Goal: Information Seeking & Learning: Learn about a topic

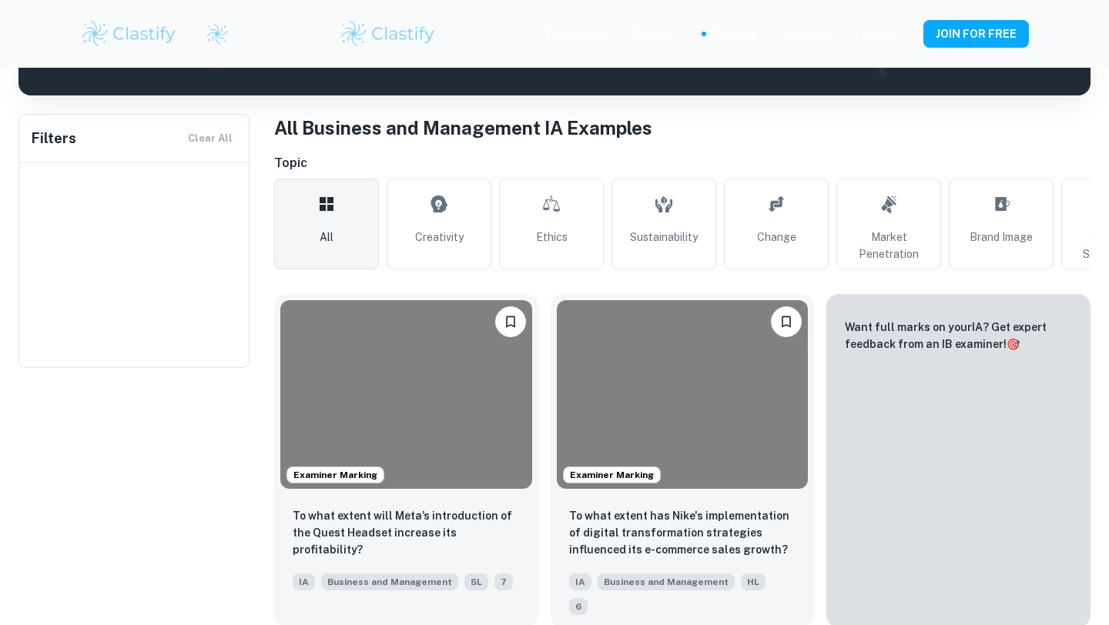
scroll to position [283, 0]
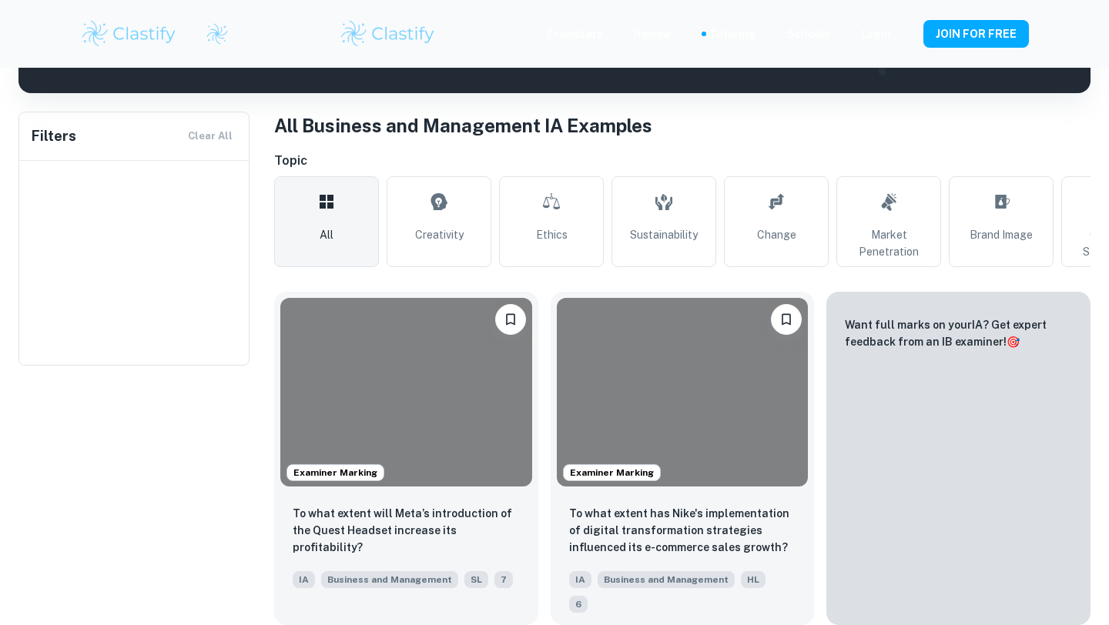
type input "Business and Management"
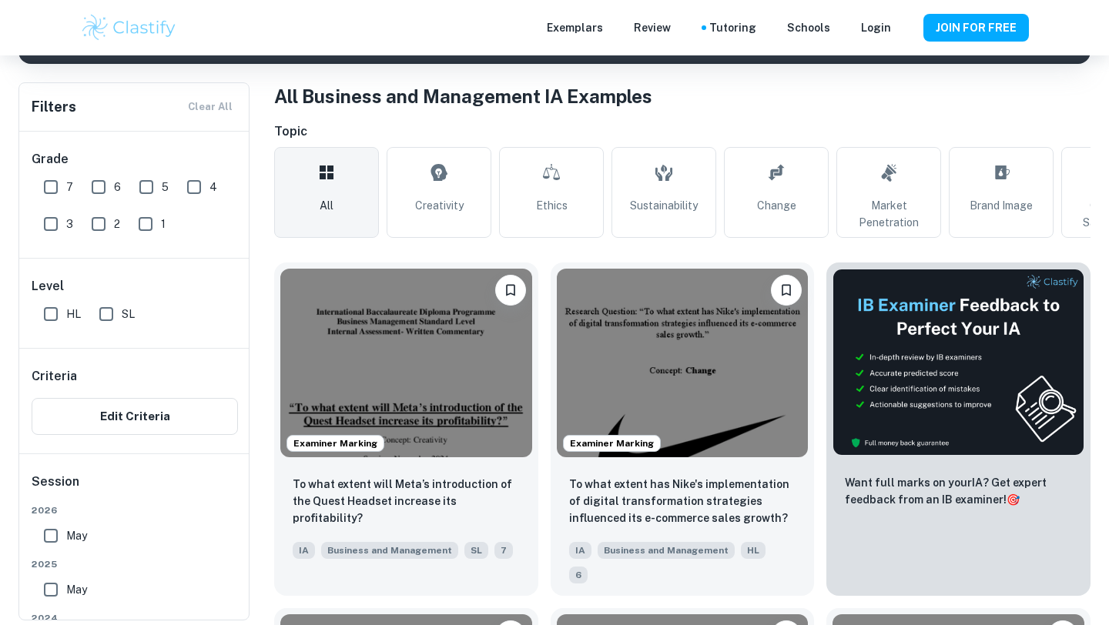
click at [392, 385] on img at bounding box center [406, 363] width 252 height 189
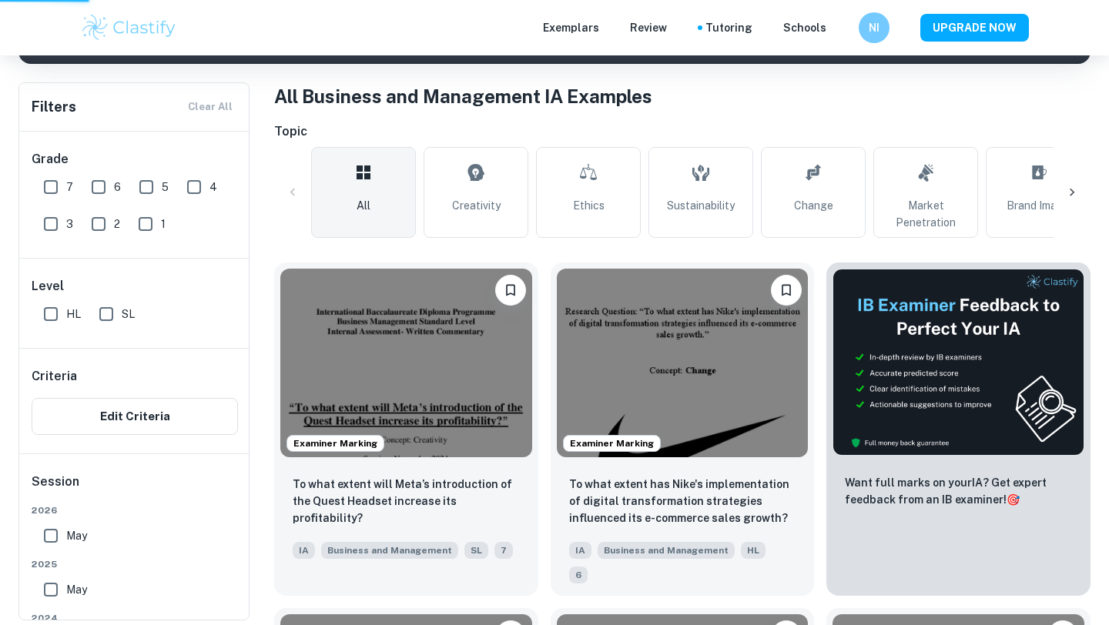
scroll to position [284, 0]
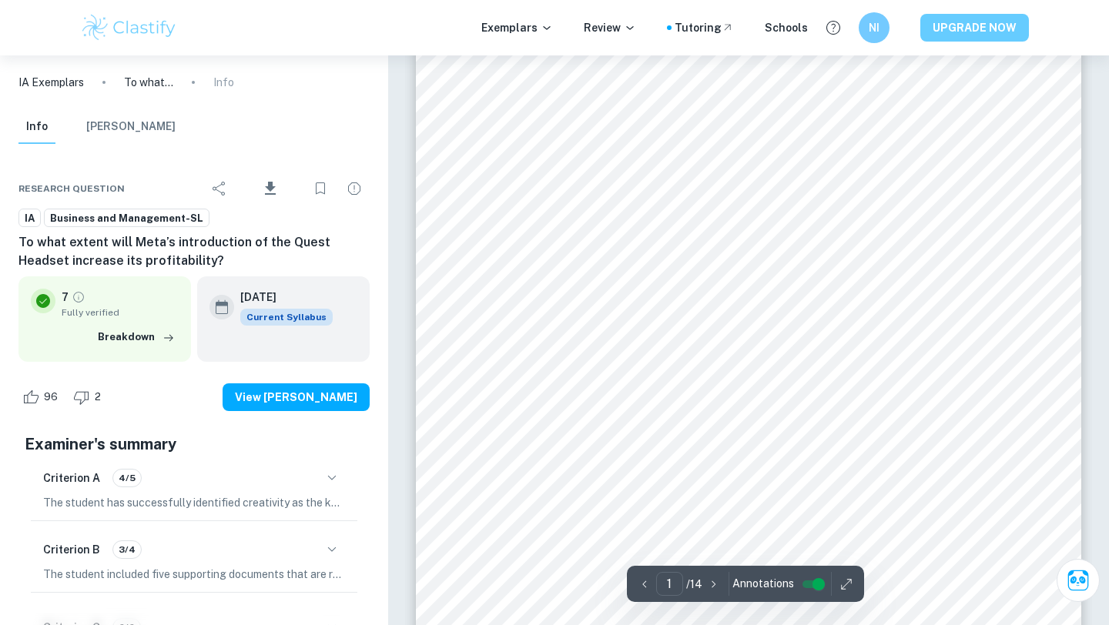
scroll to position [259, 0]
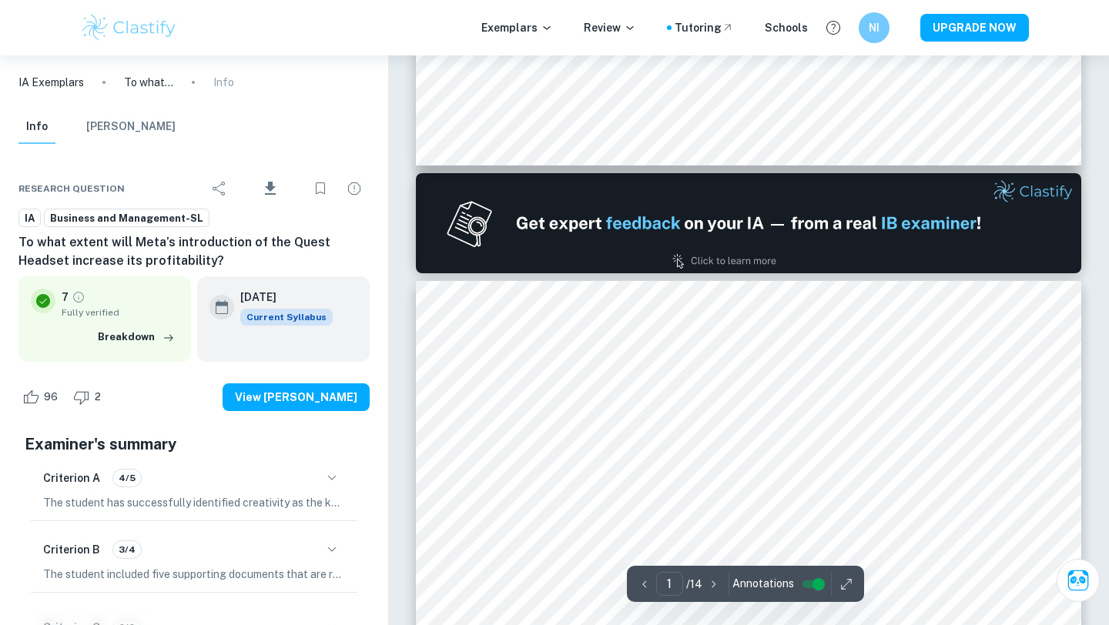
type input "2"
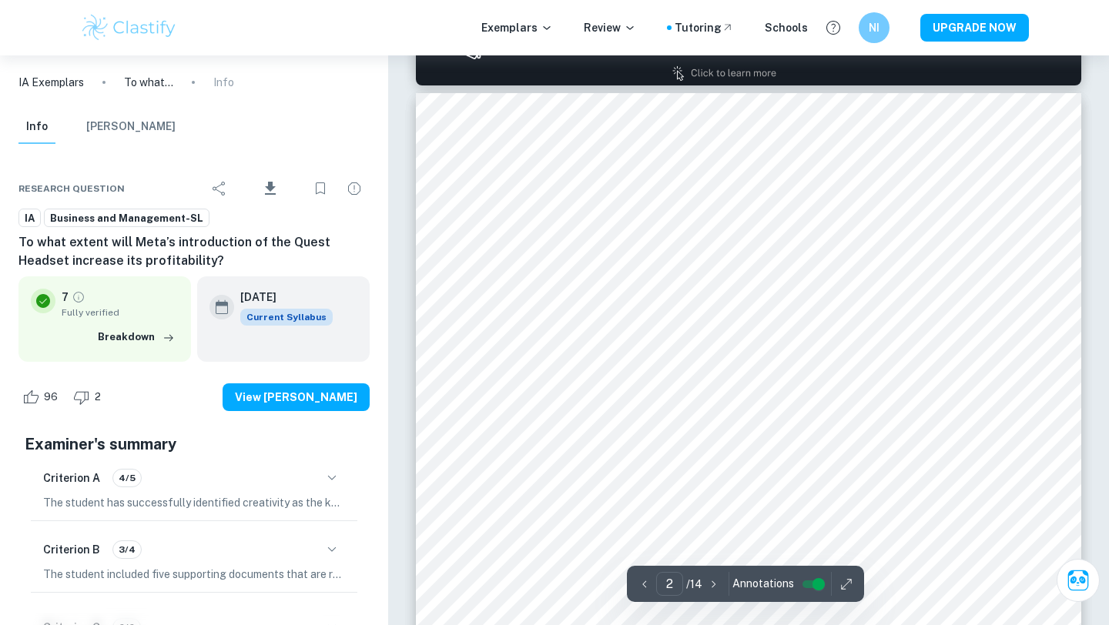
scroll to position [1031, 0]
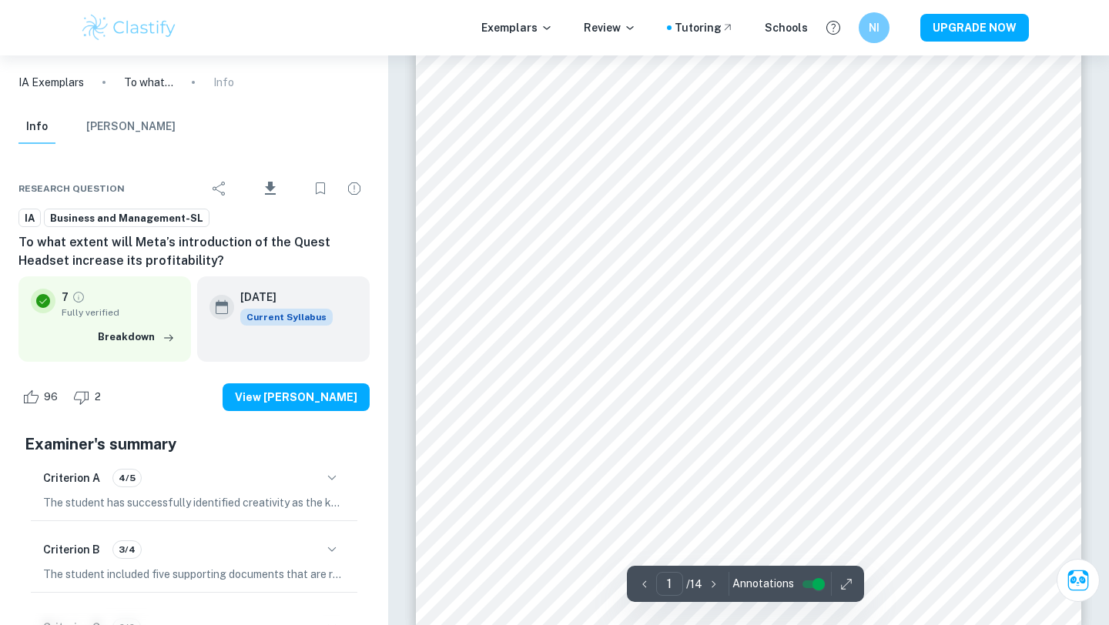
scroll to position [387, 0]
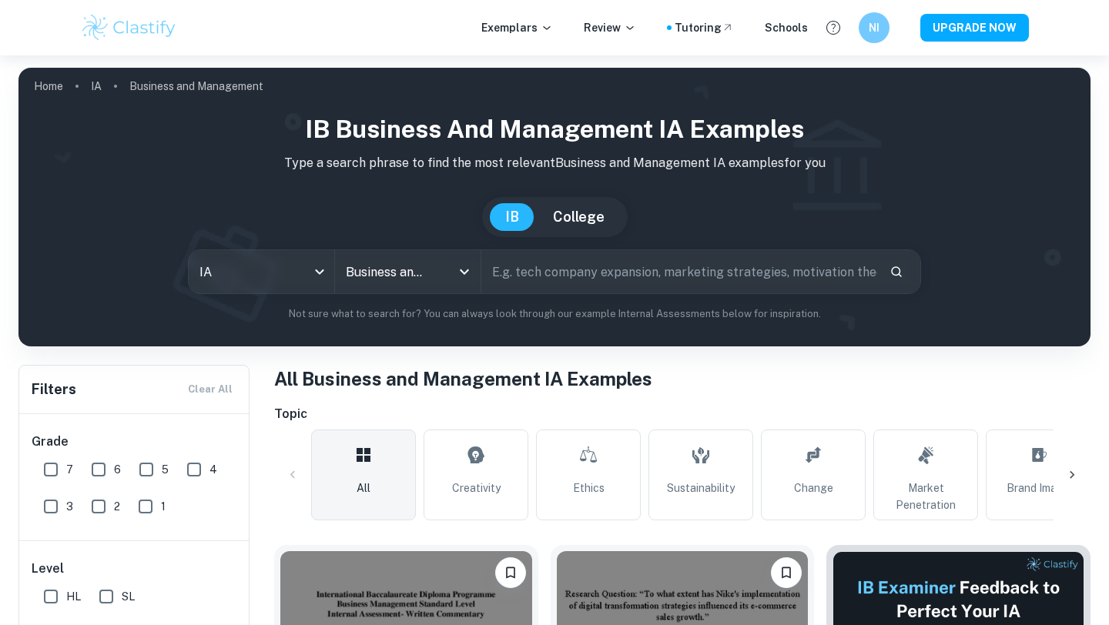
scroll to position [325, 0]
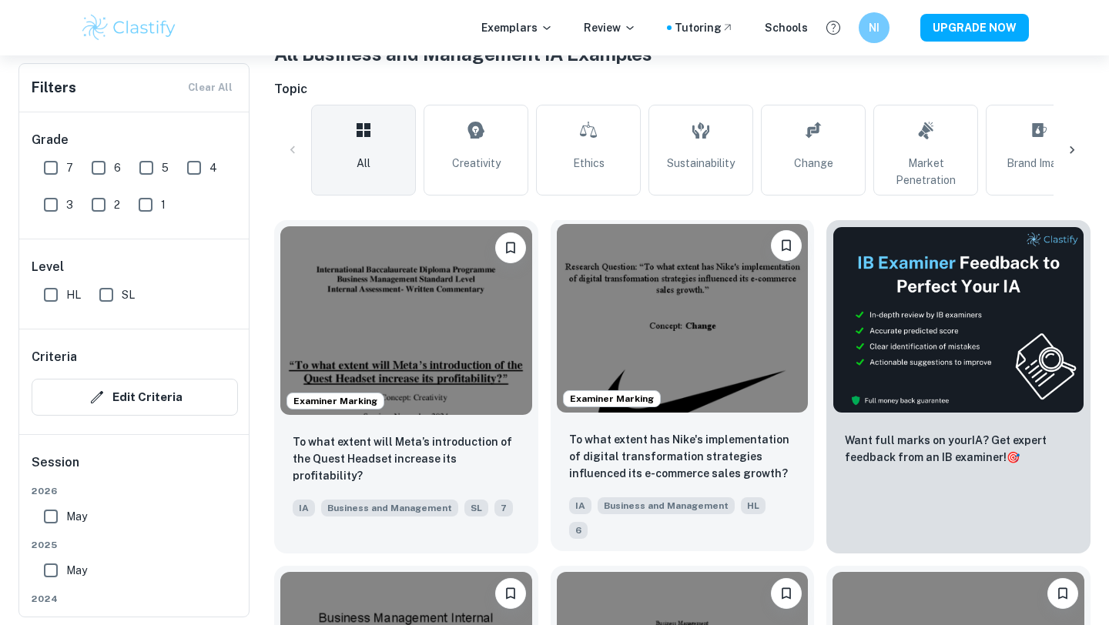
click at [744, 293] on img at bounding box center [683, 318] width 252 height 189
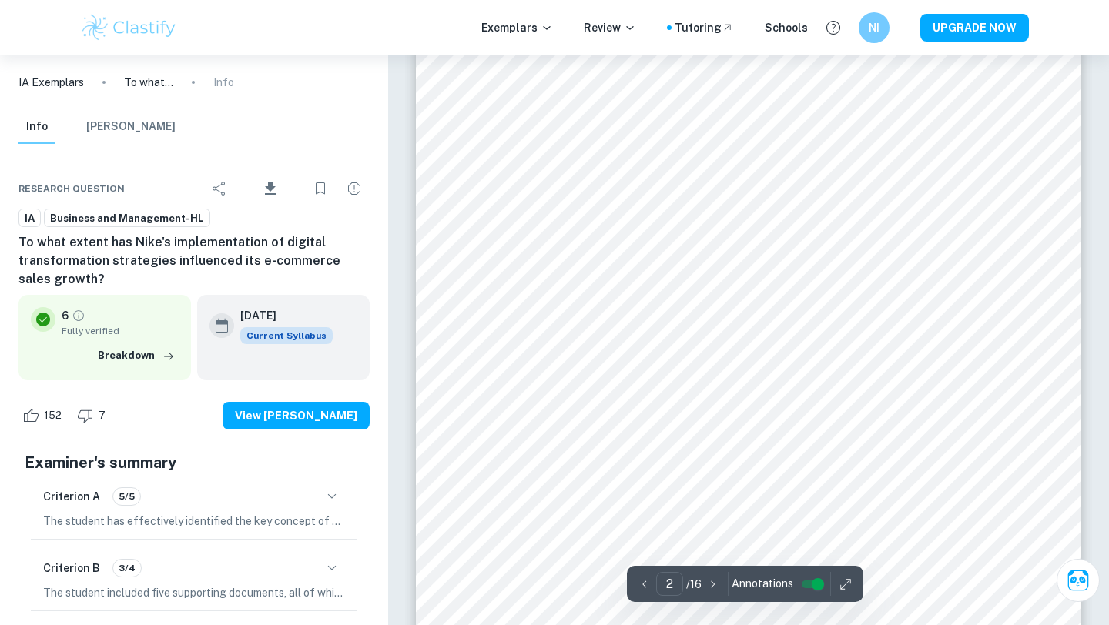
scroll to position [1075, 0]
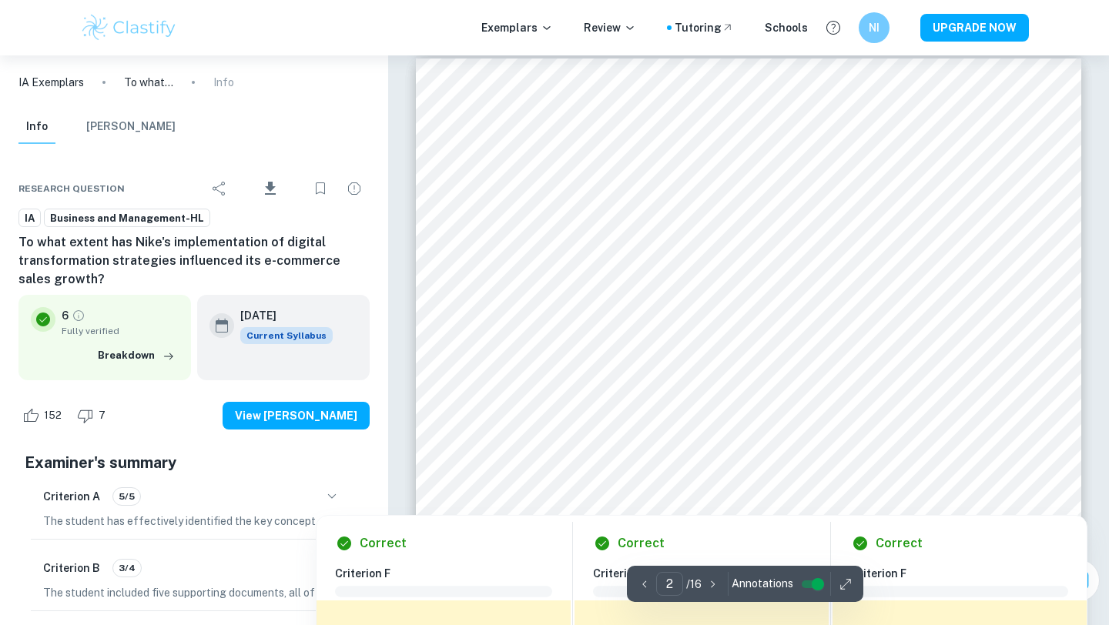
type input "1"
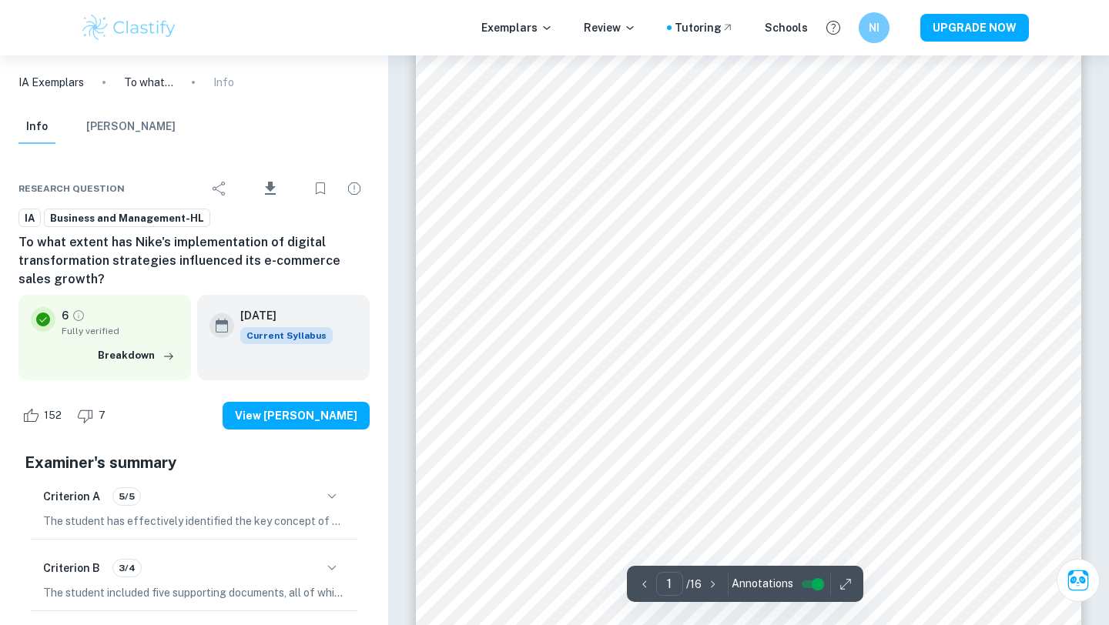
scroll to position [286, 0]
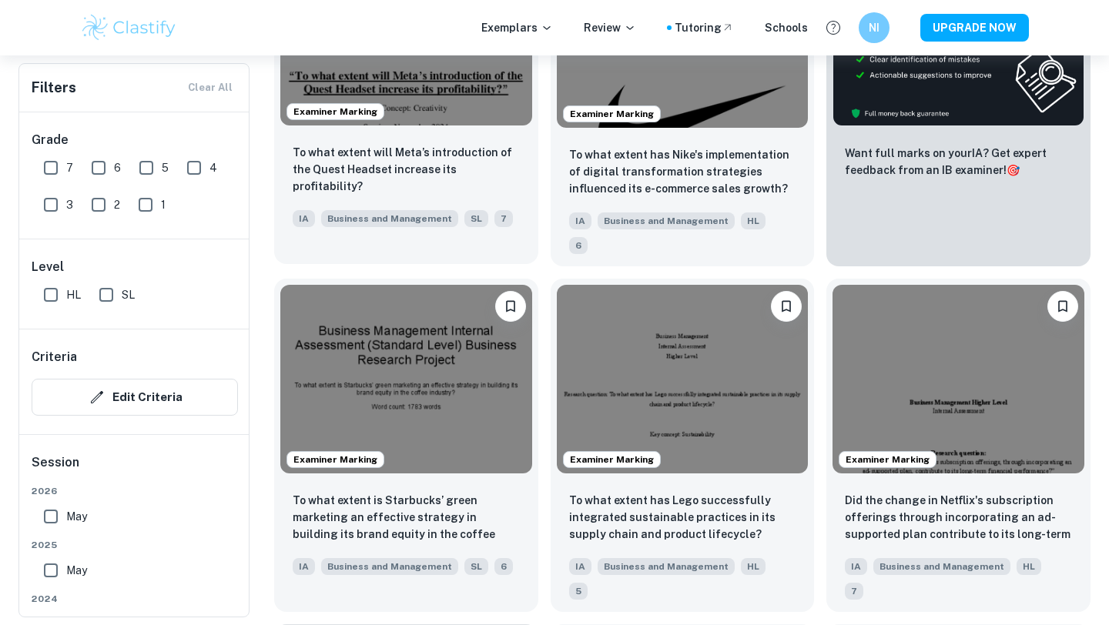
scroll to position [616, 0]
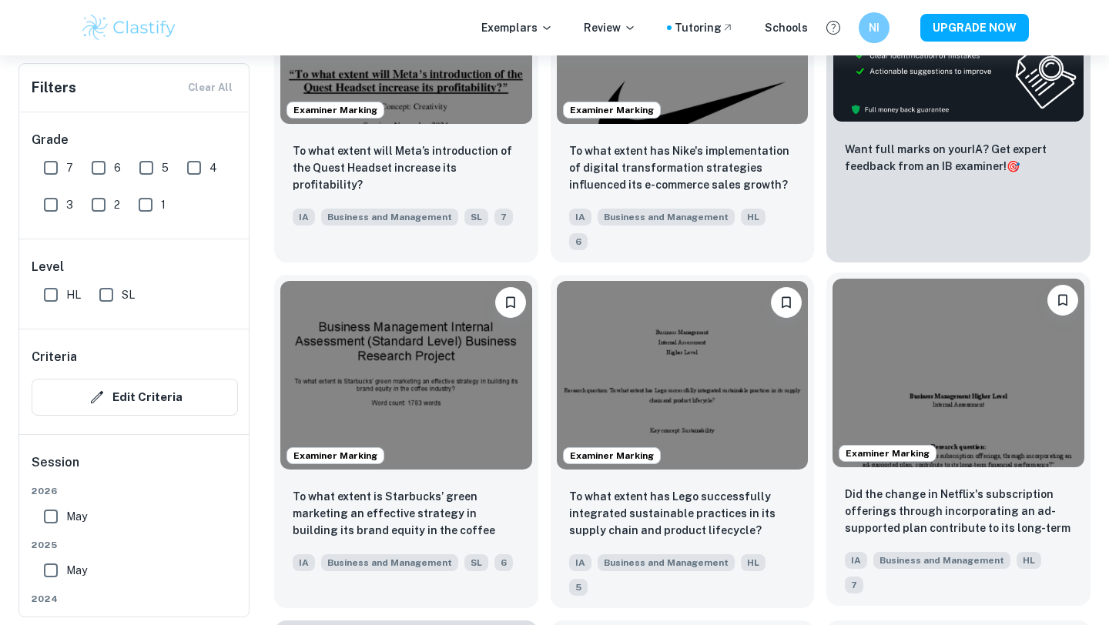
click at [927, 384] on img at bounding box center [958, 373] width 252 height 189
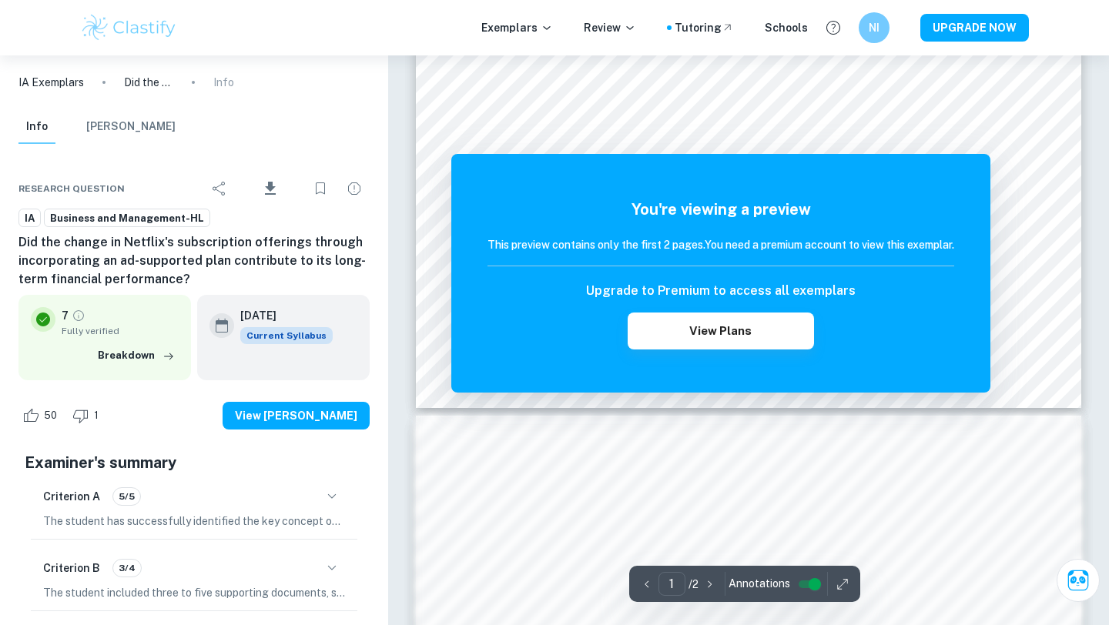
scroll to position [740, 0]
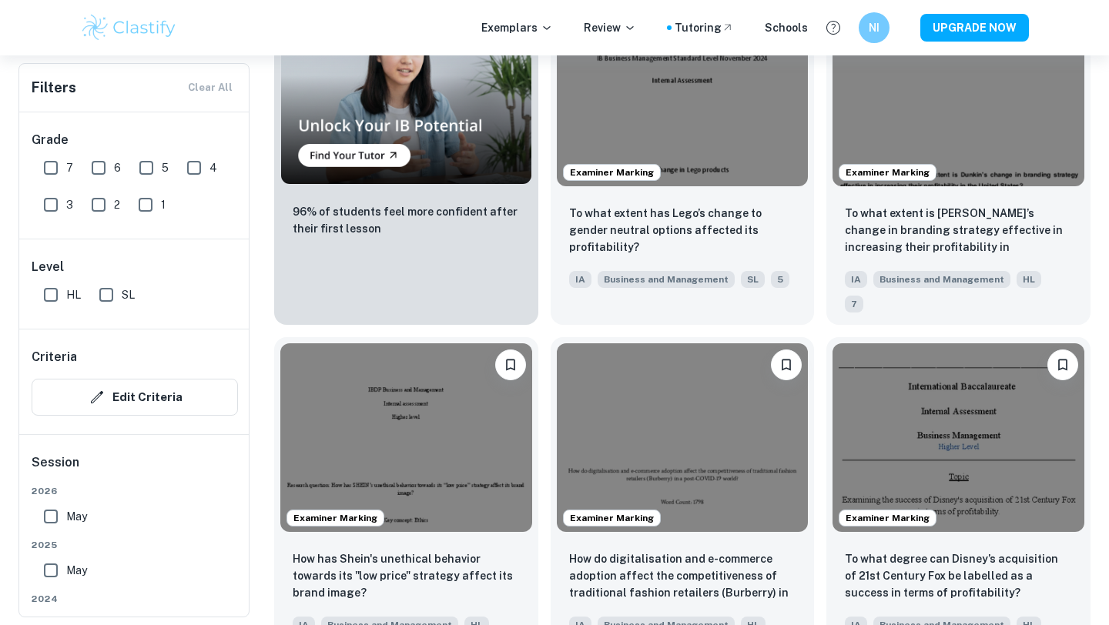
scroll to position [1247, 0]
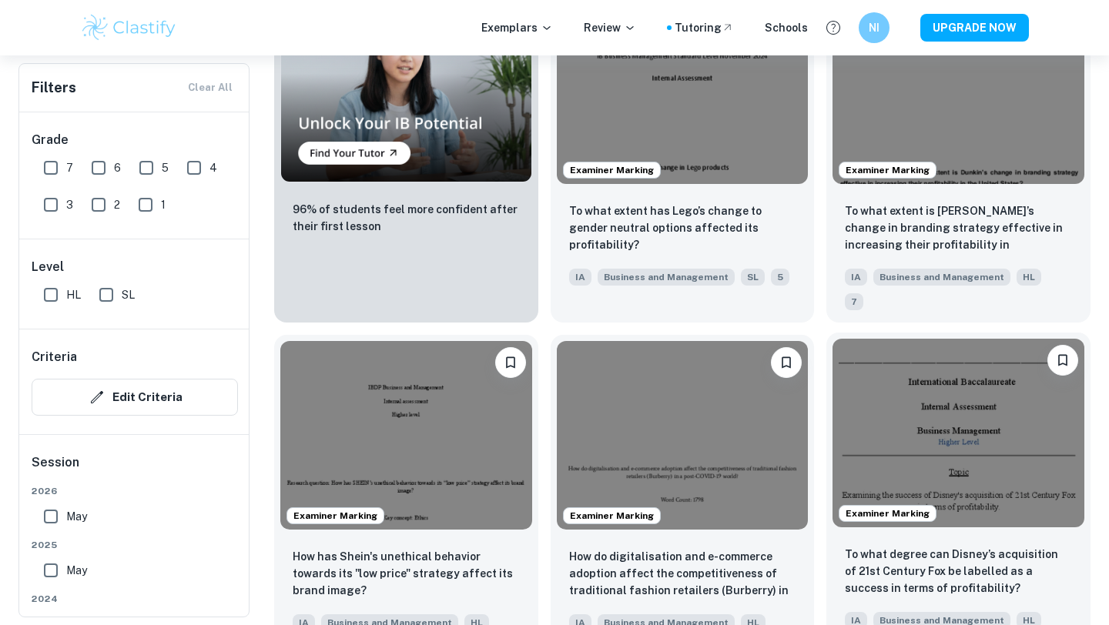
click at [840, 363] on img at bounding box center [958, 433] width 252 height 189
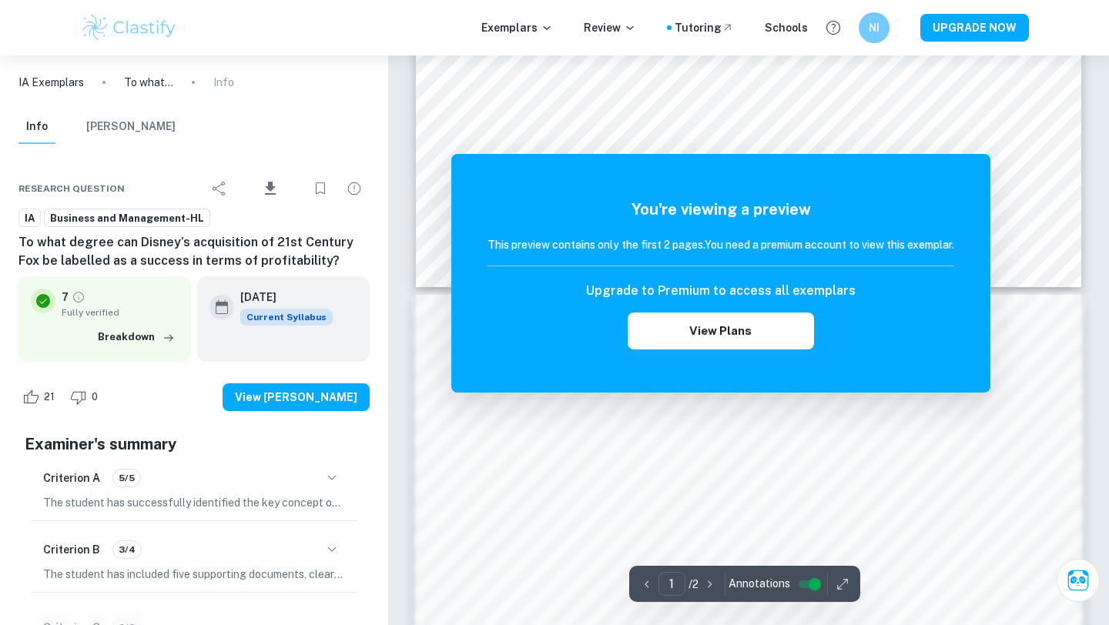
scroll to position [644, 0]
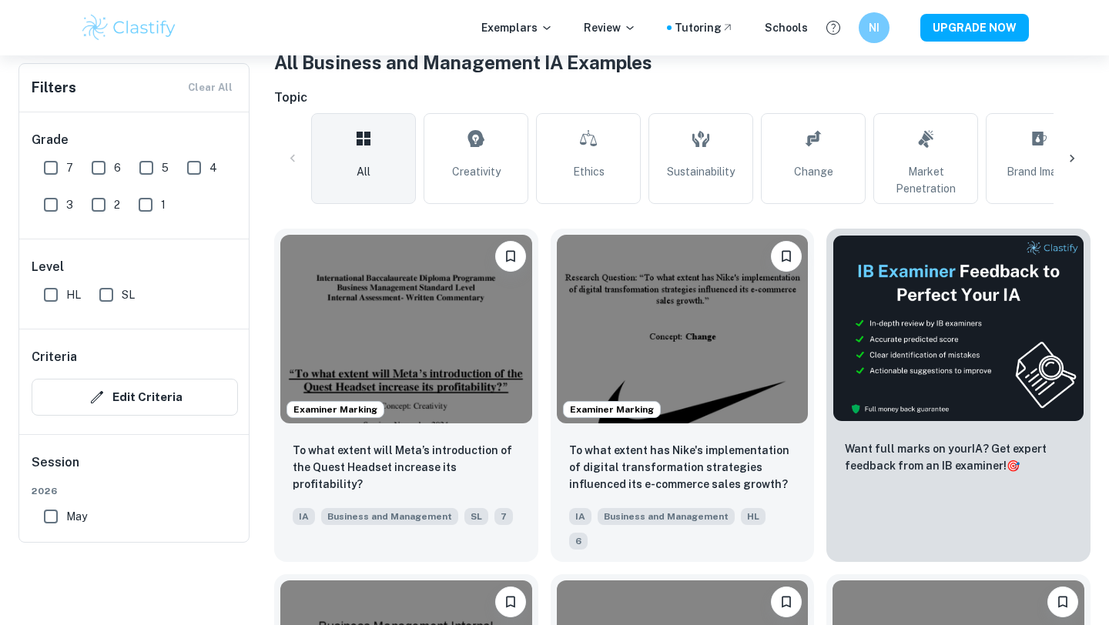
scroll to position [226, 0]
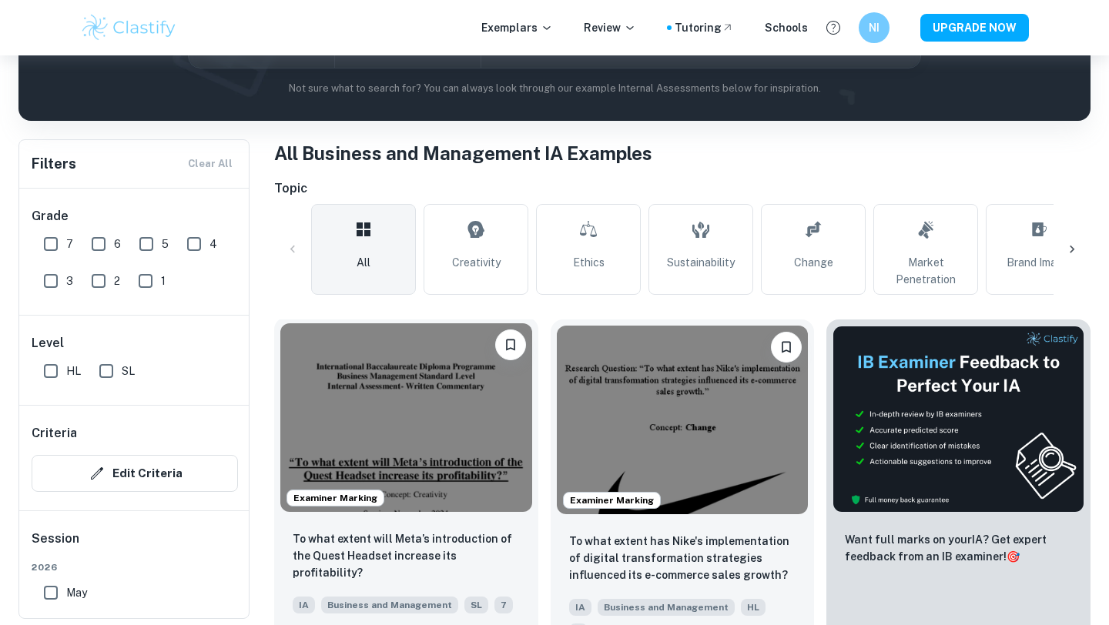
click at [452, 404] on img at bounding box center [406, 417] width 252 height 189
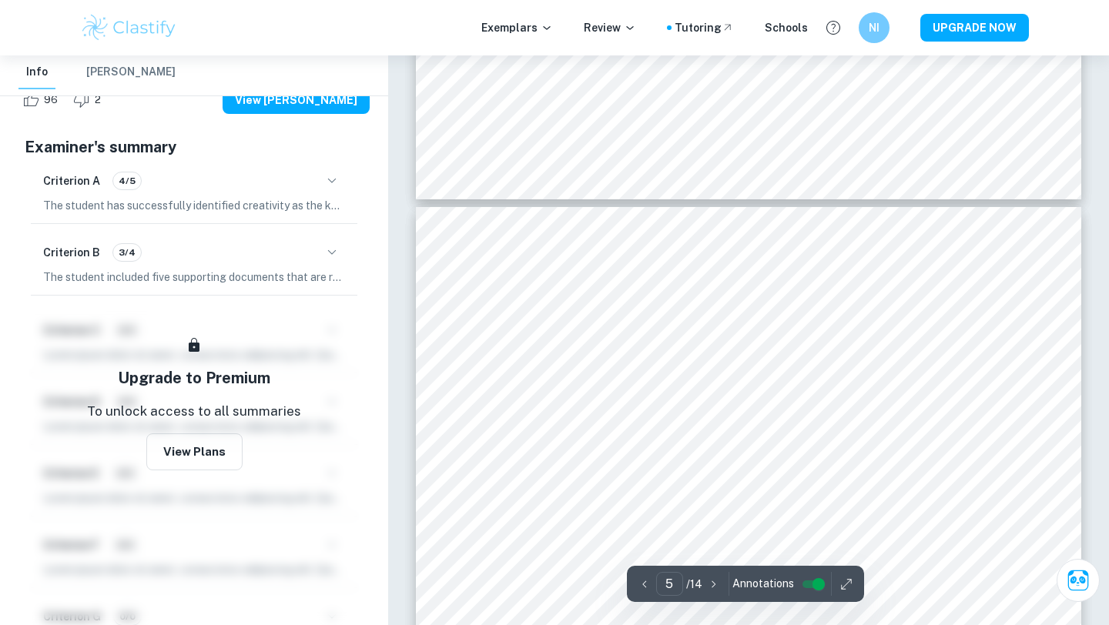
scroll to position [3876, 0]
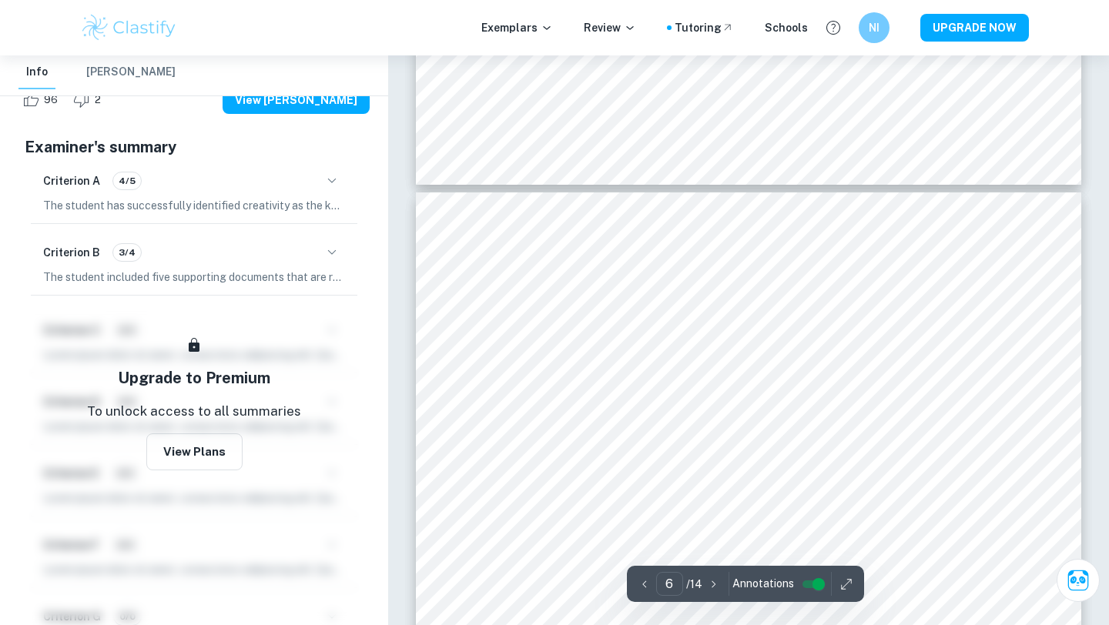
type input "7"
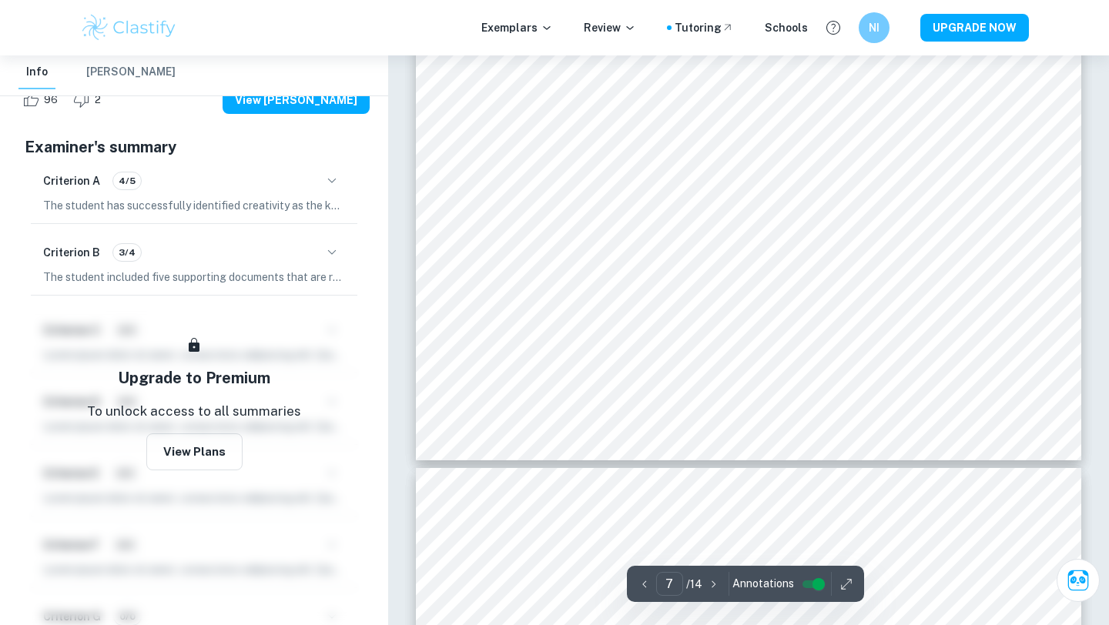
scroll to position [6458, 0]
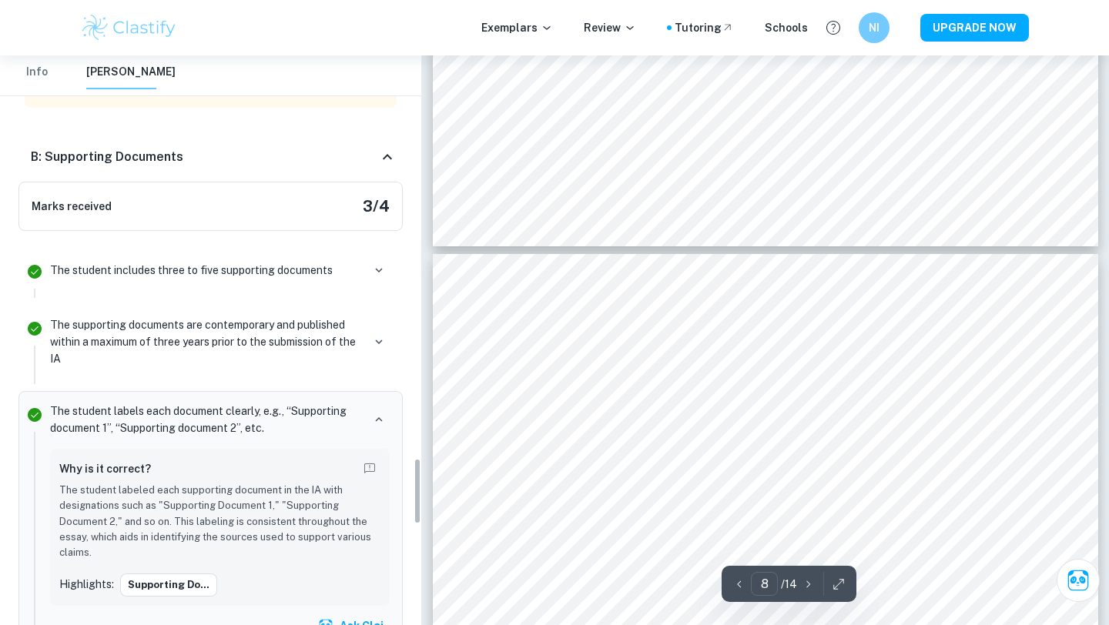
scroll to position [3452, 0]
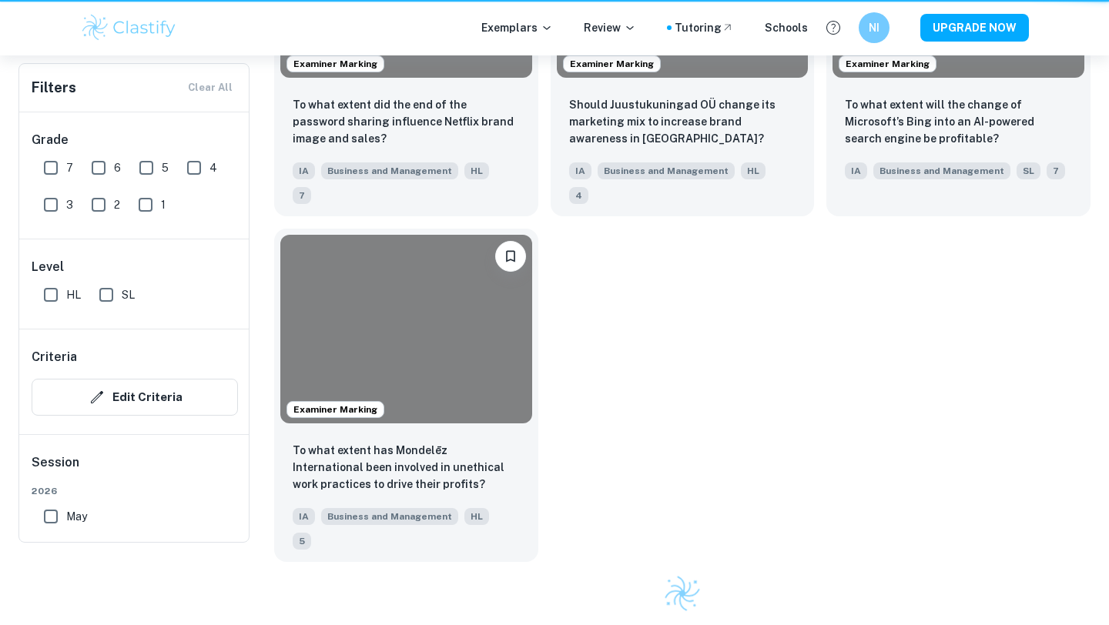
scroll to position [226, 0]
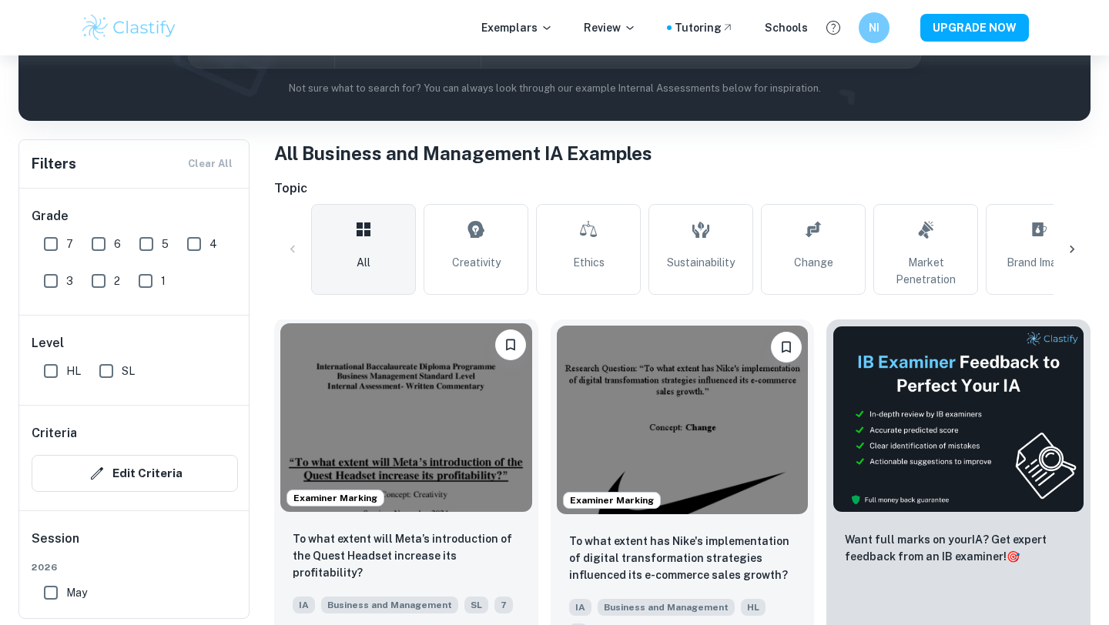
click at [401, 429] on img at bounding box center [406, 417] width 252 height 189
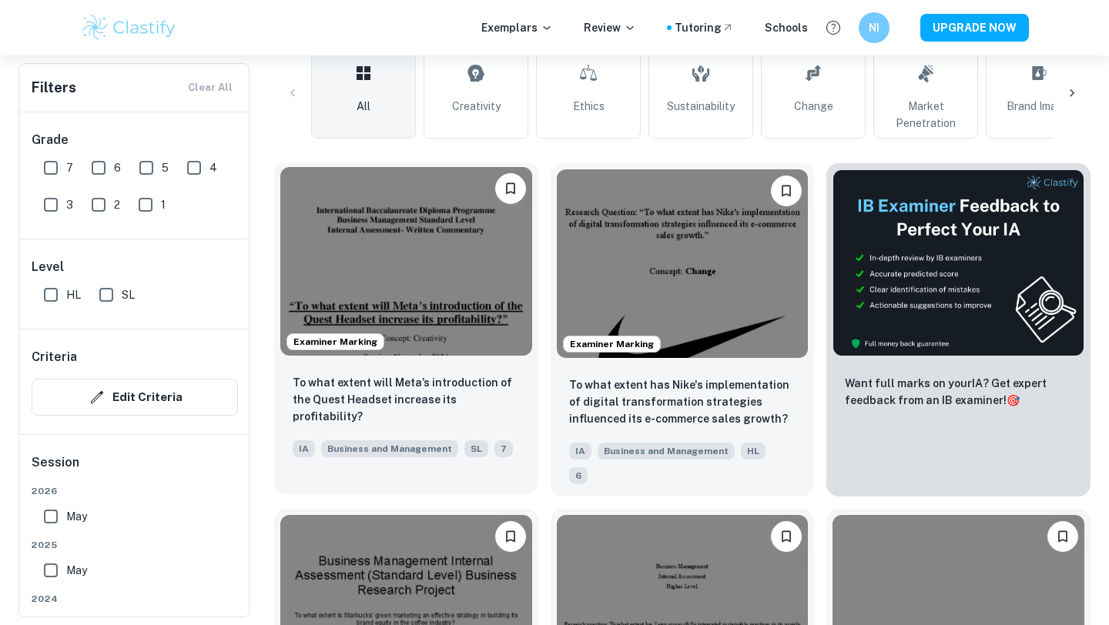
scroll to position [386, 0]
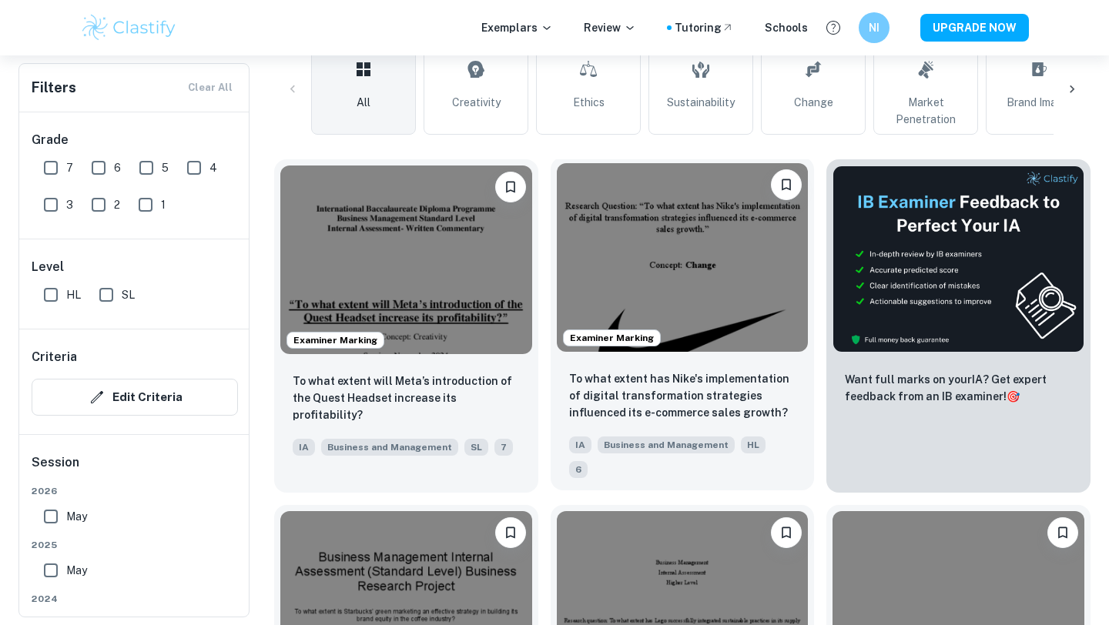
click at [705, 302] on img at bounding box center [683, 257] width 252 height 189
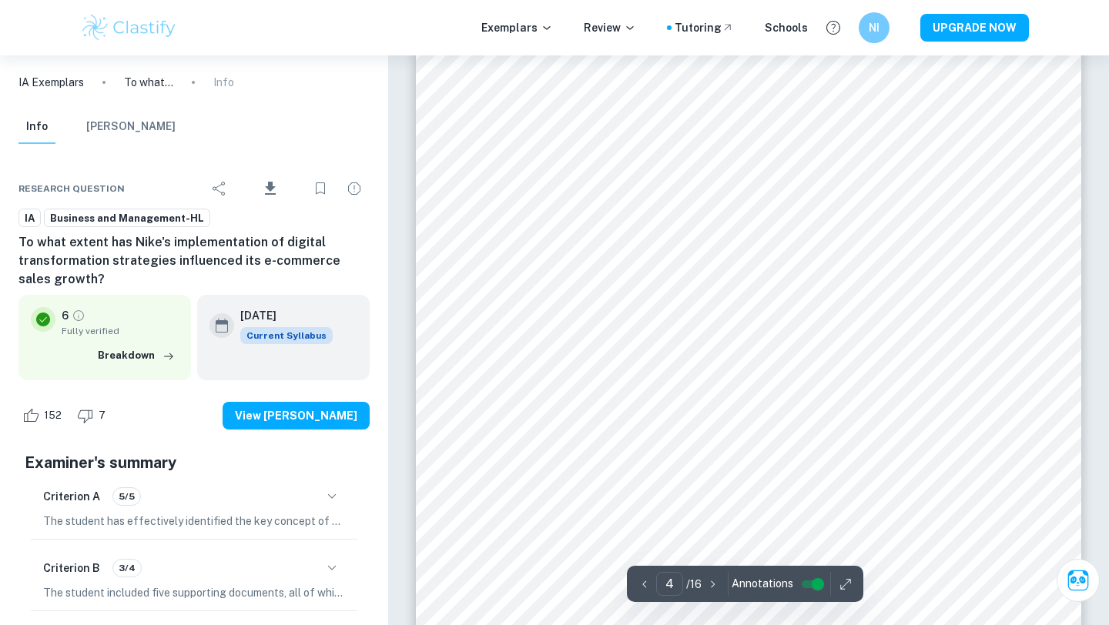
scroll to position [3012, 0]
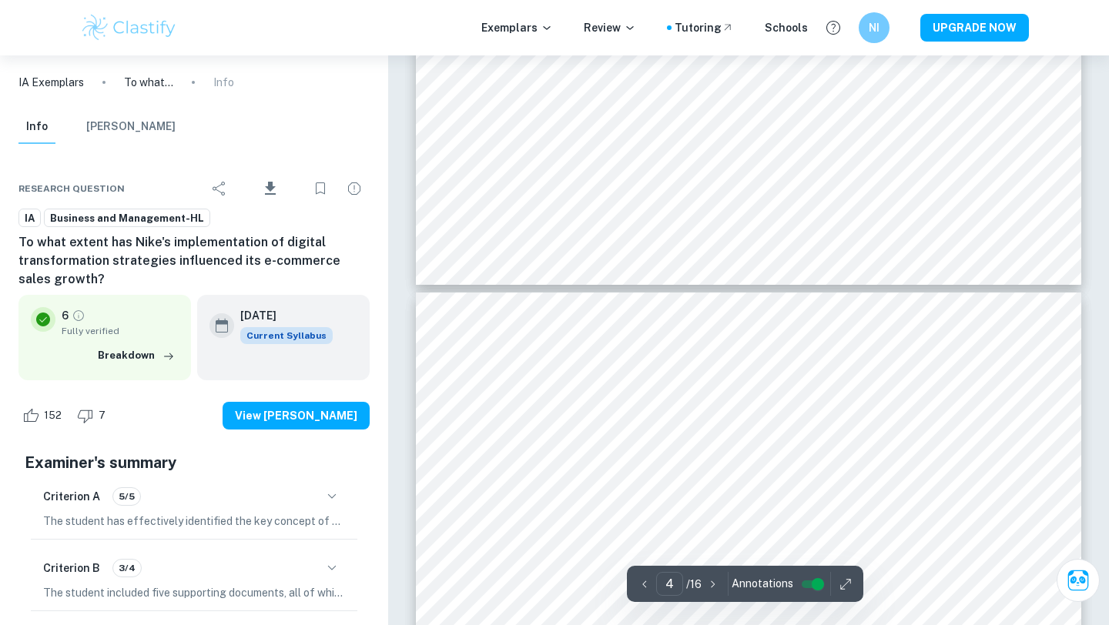
type input "5"
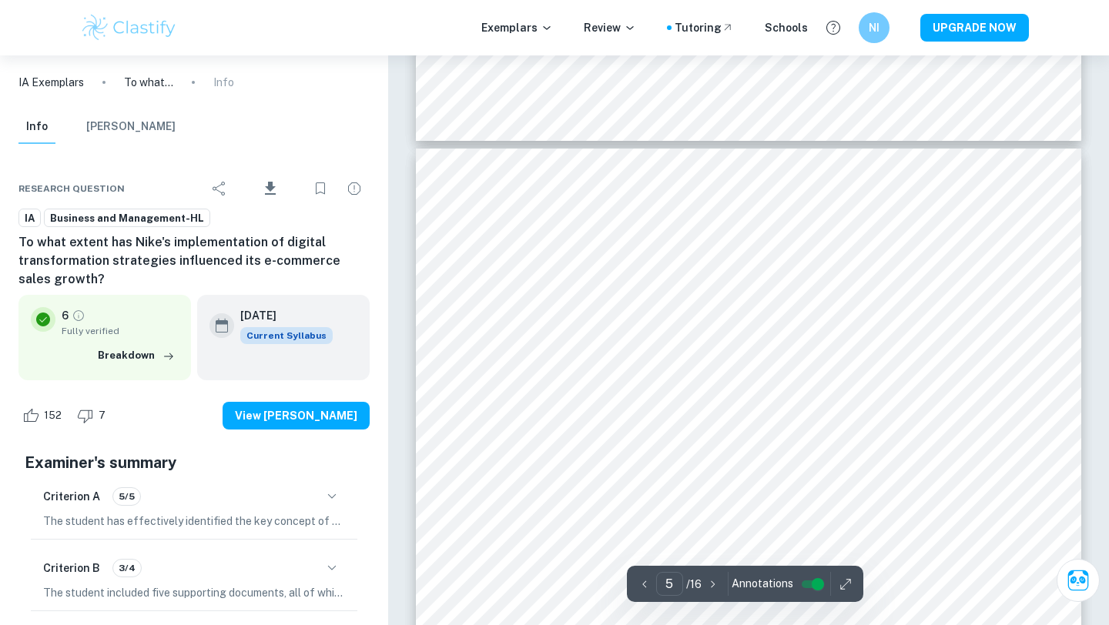
scroll to position [3646, 0]
